Goal: Task Accomplishment & Management: Manage account settings

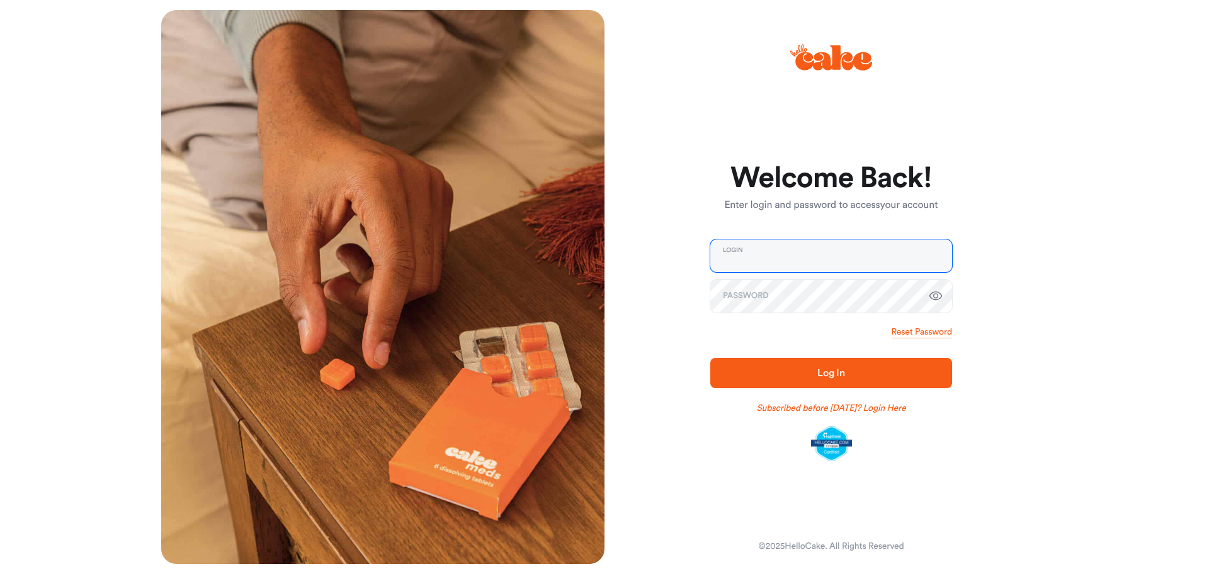
click at [851, 260] on input "email" at bounding box center [831, 255] width 242 height 33
type input "**********"
click at [932, 298] on icon "button" at bounding box center [935, 295] width 13 height 9
click at [844, 364] on button "Log In" at bounding box center [831, 373] width 242 height 30
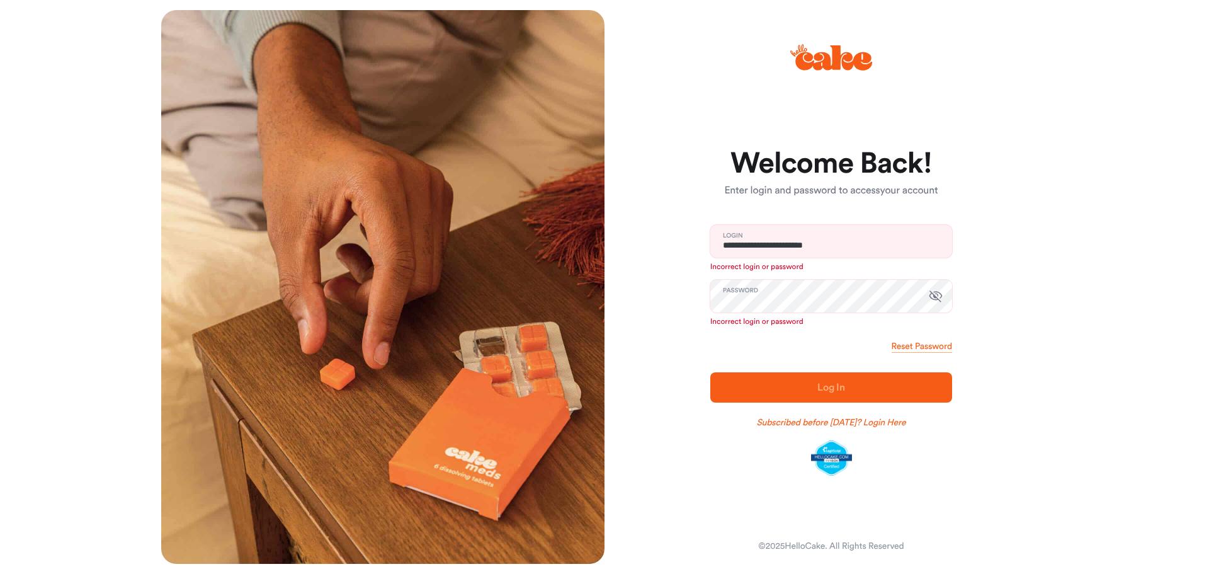
click at [818, 67] on icon at bounding box center [833, 57] width 77 height 25
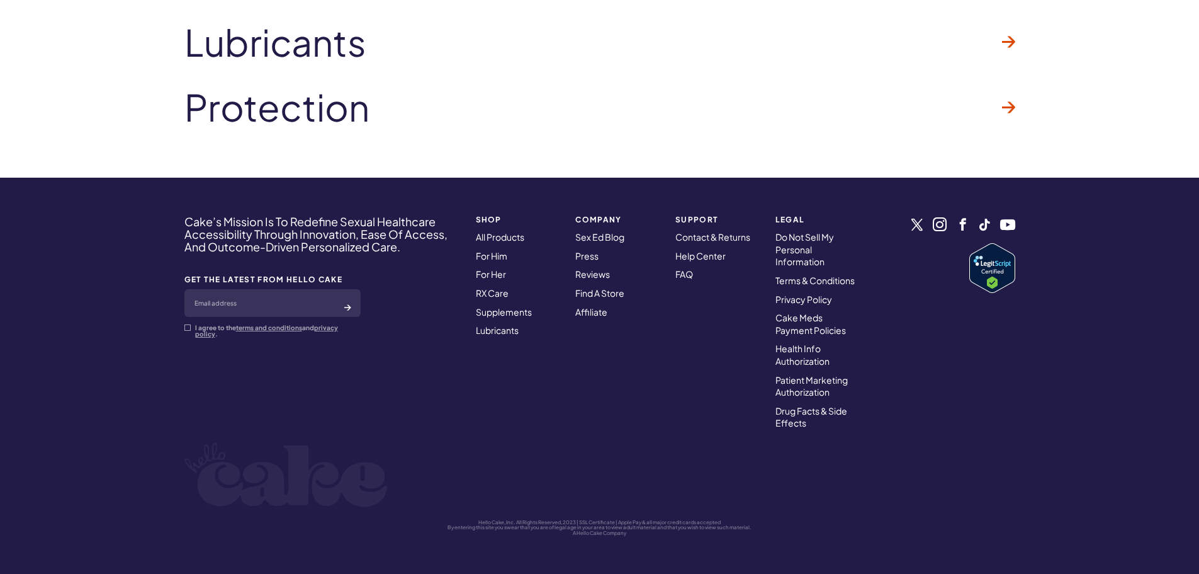
scroll to position [4055, 0]
click at [717, 231] on link "Contact & Returns" at bounding box center [712, 236] width 75 height 11
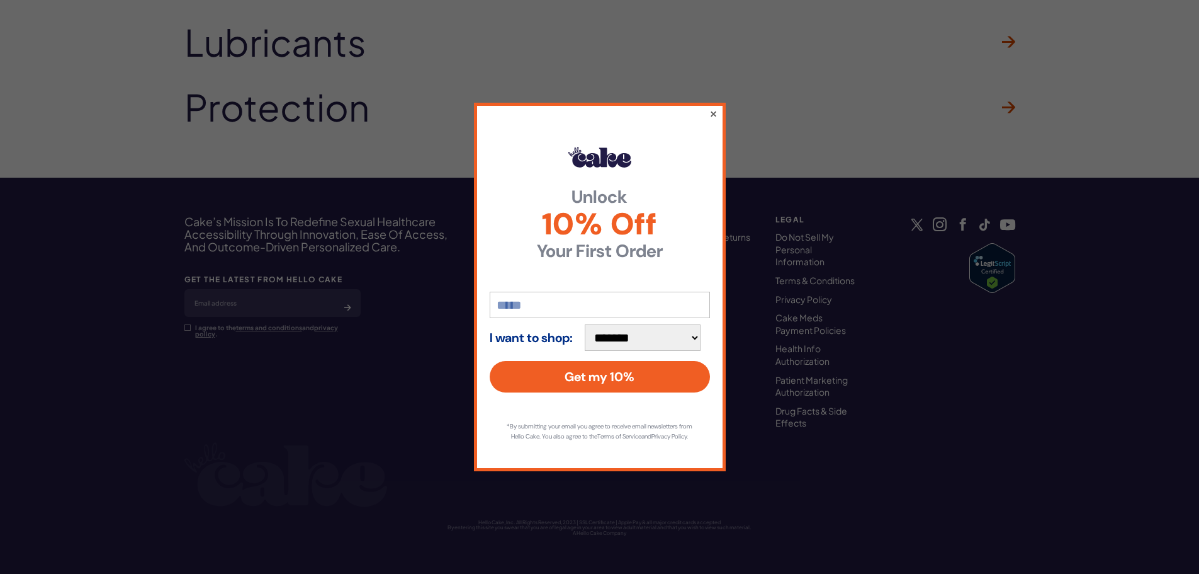
click at [713, 106] on button "×" at bounding box center [713, 113] width 8 height 15
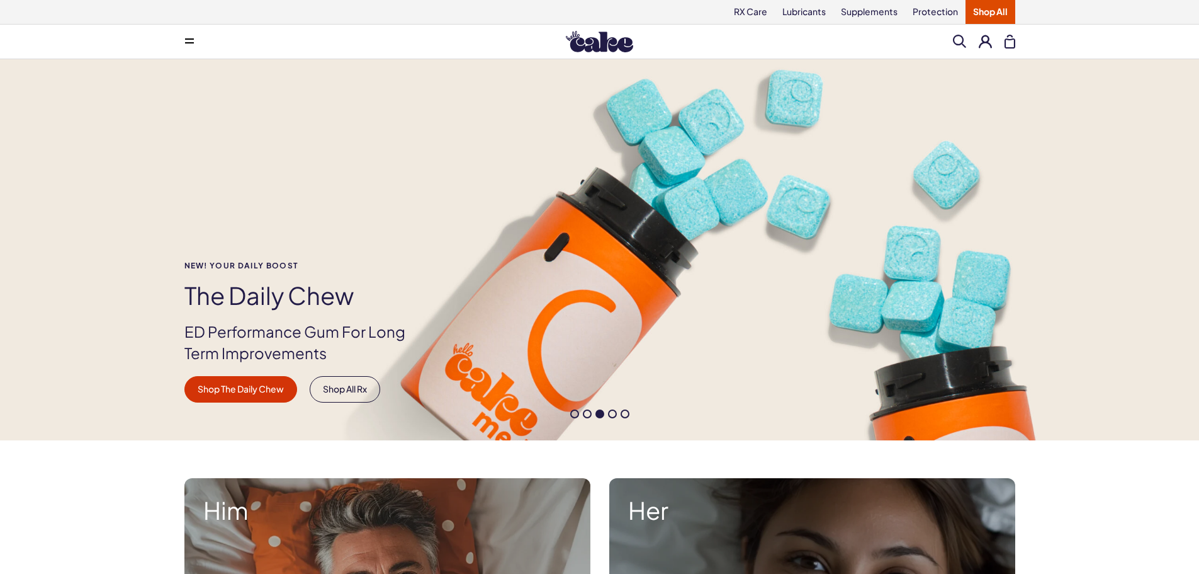
scroll to position [0, 0]
click at [201, 37] on button at bounding box center [189, 41] width 25 height 25
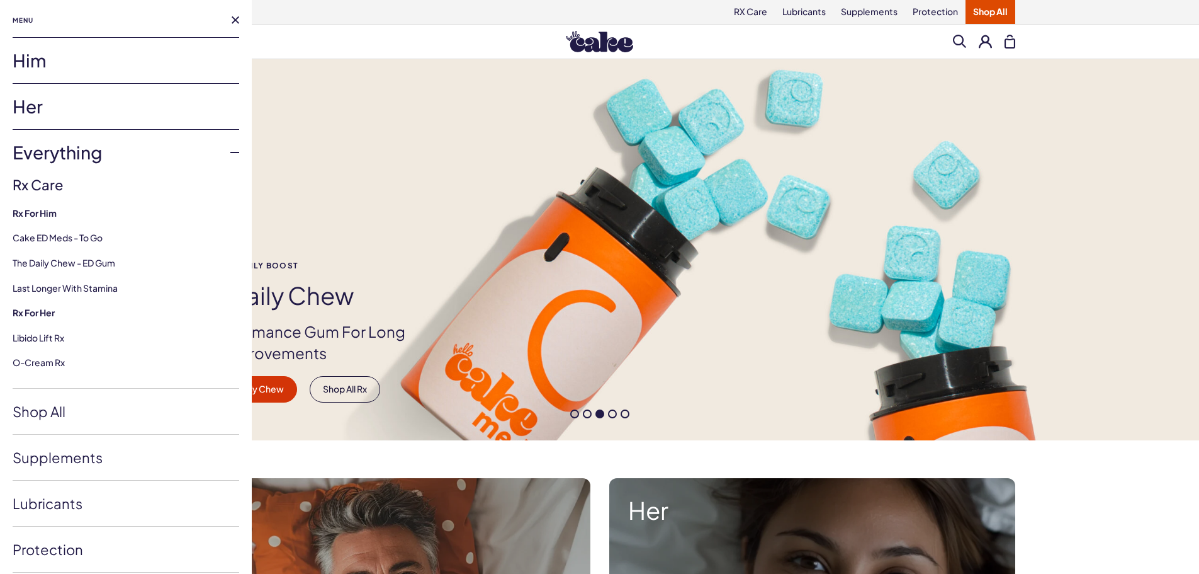
click at [49, 67] on link "Him" at bounding box center [126, 60] width 227 height 45
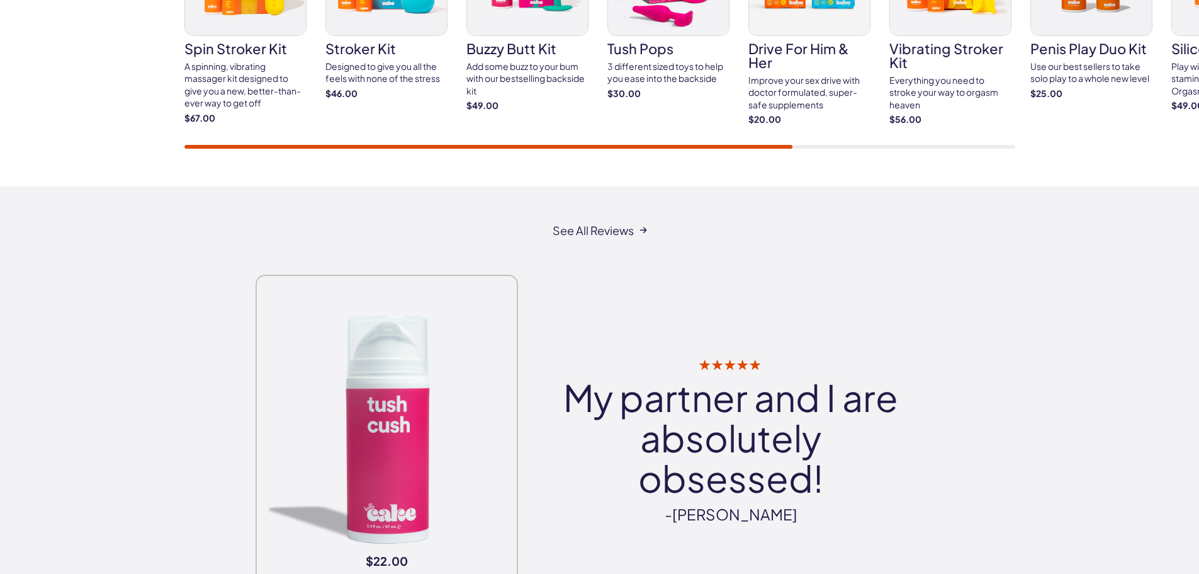
scroll to position [2392, 0]
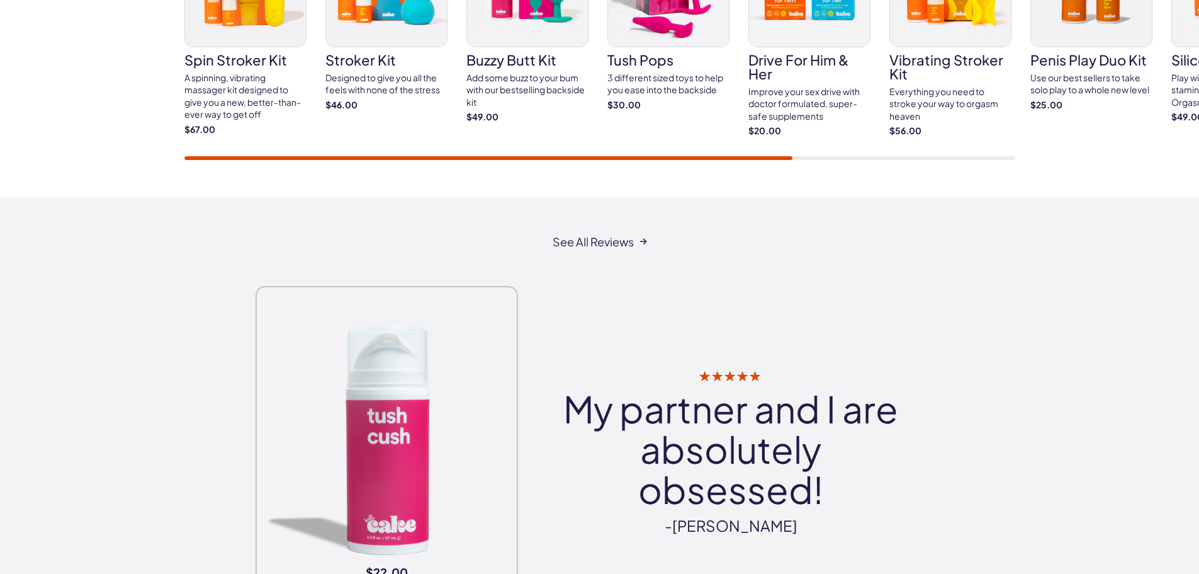
click at [368, 67] on h3 "stroker kit" at bounding box center [386, 60] width 122 height 14
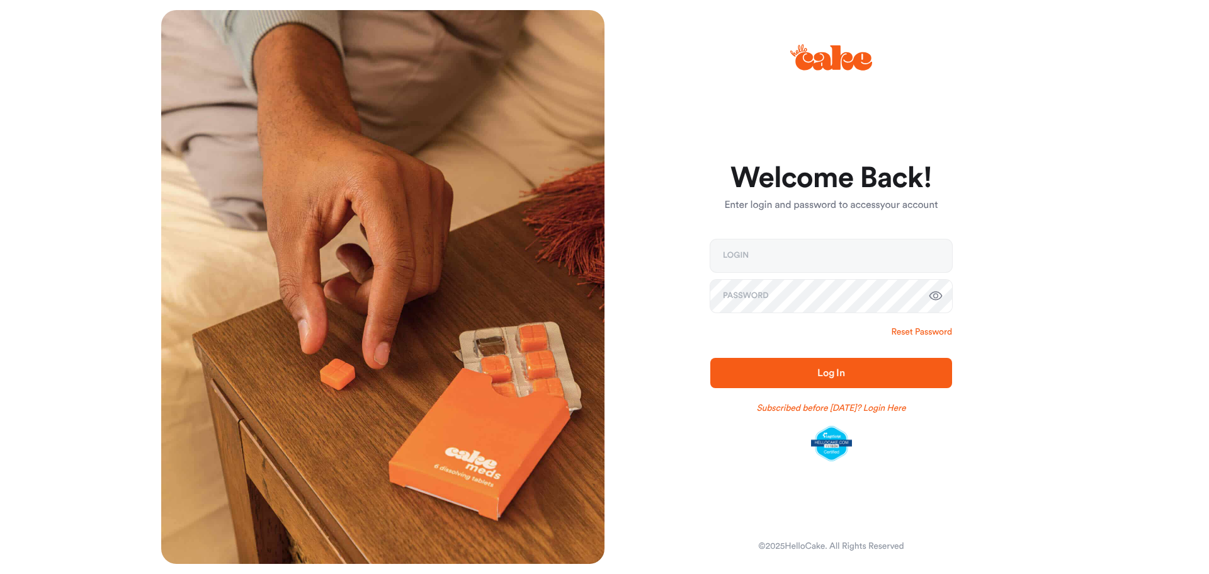
click at [925, 328] on link "Reset Password" at bounding box center [921, 331] width 60 height 13
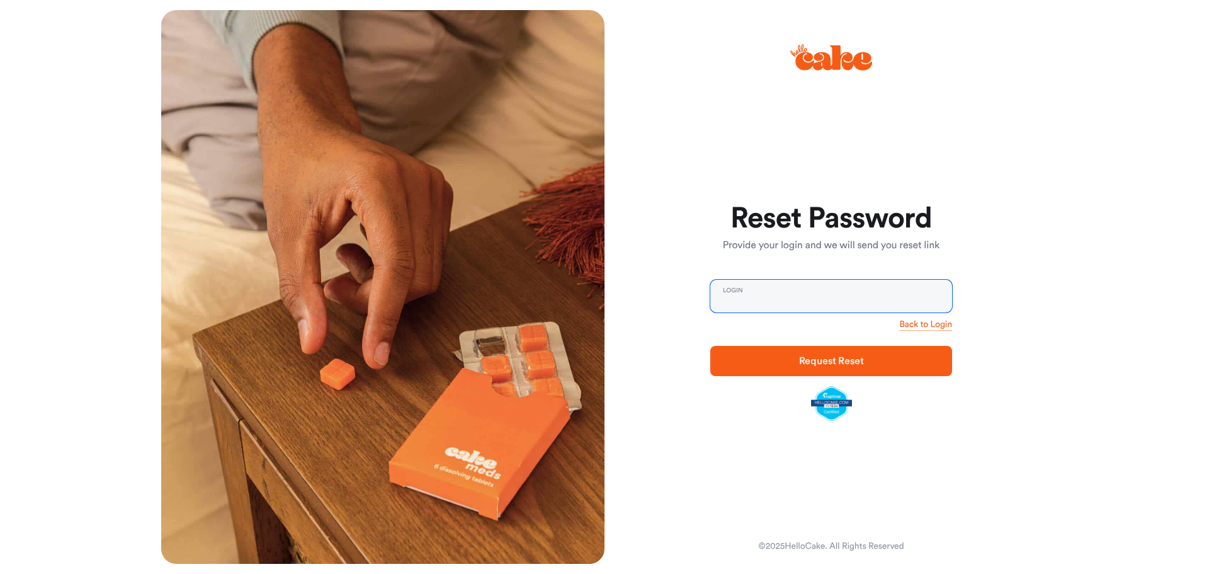
click at [822, 293] on input "email" at bounding box center [831, 296] width 242 height 33
type input "**********"
drag, startPoint x: 839, startPoint y: 353, endPoint x: 918, endPoint y: 339, distance: 81.1
click at [836, 353] on button "Request Reset" at bounding box center [831, 361] width 242 height 30
